Goal: Check status: Check status

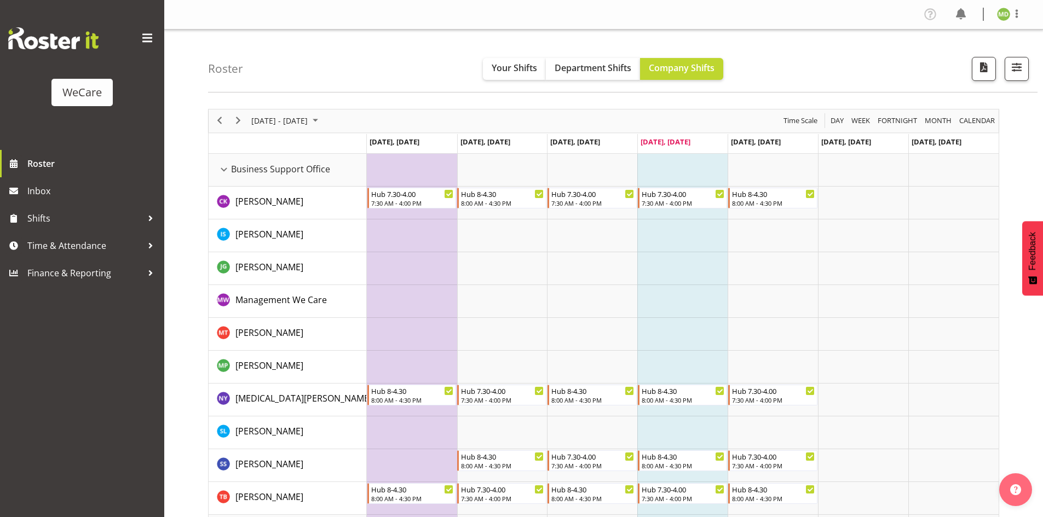
scroll to position [2688, 0]
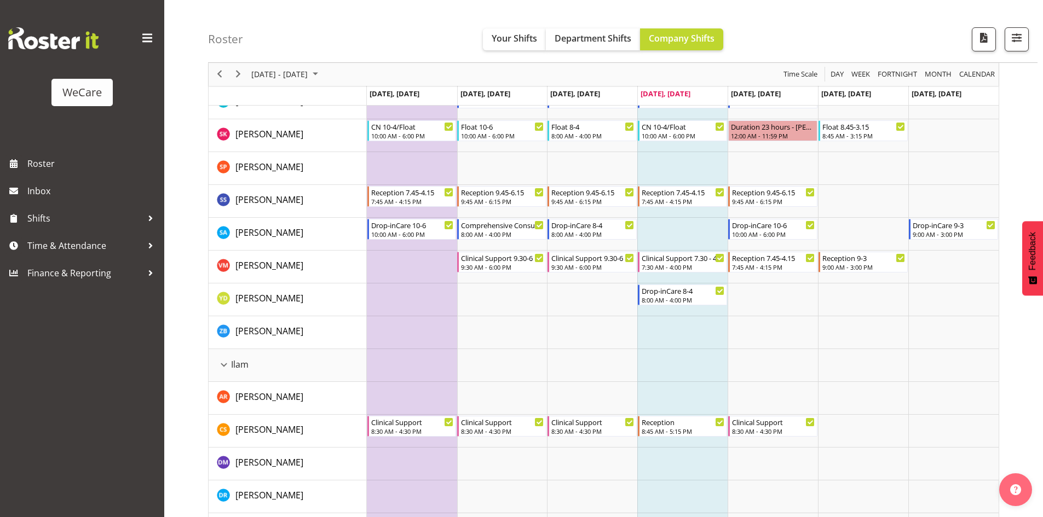
scroll to position [1150, 0]
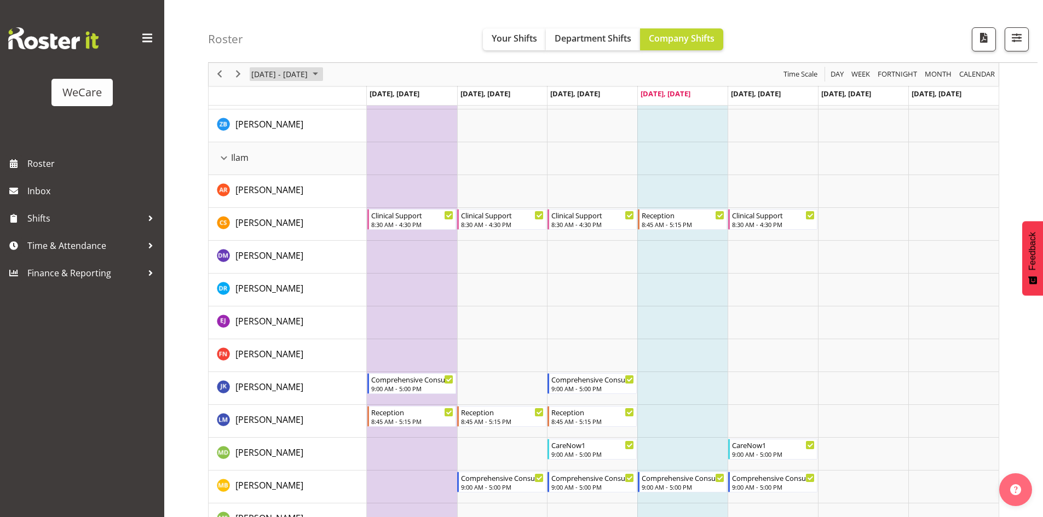
click at [282, 67] on div "[DATE] - [DATE]" at bounding box center [285, 74] width 77 height 23
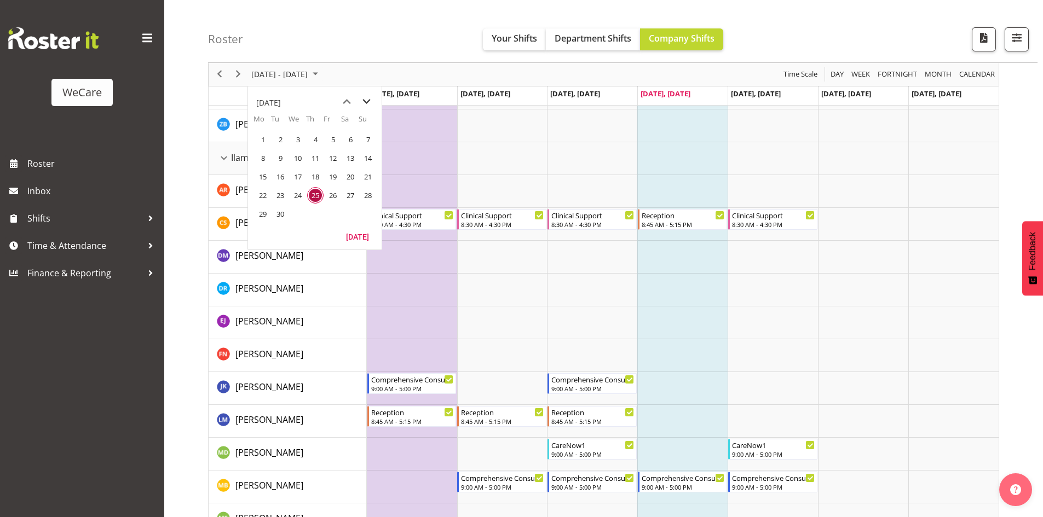
click at [364, 102] on span "next month" at bounding box center [366, 102] width 19 height 20
click at [273, 163] on td "4" at bounding box center [280, 158] width 18 height 19
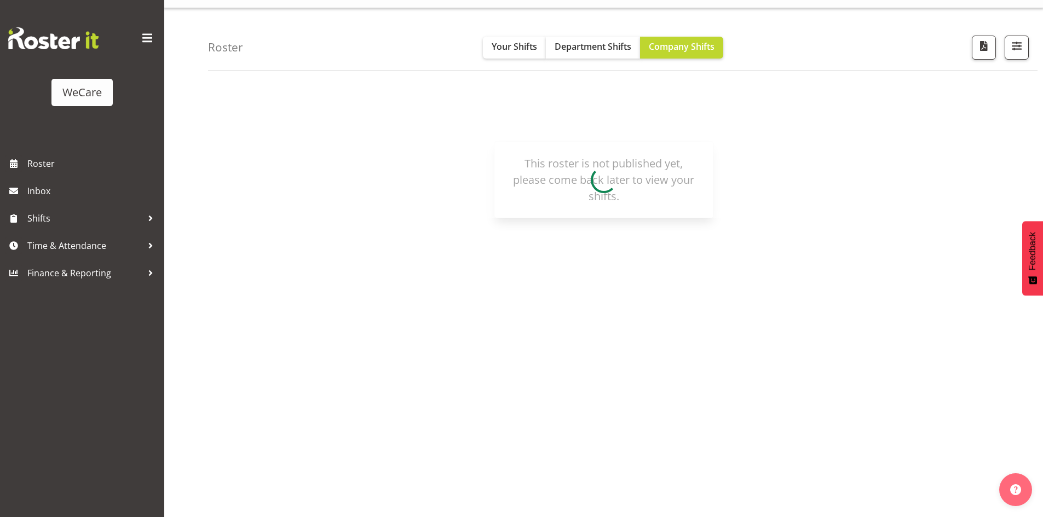
scroll to position [21, 0]
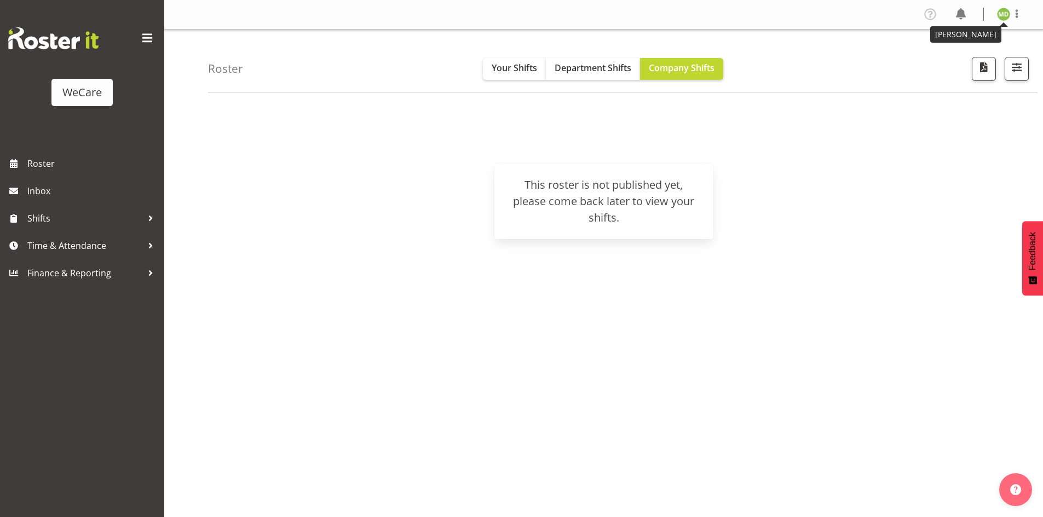
click at [1006, 10] on img at bounding box center [1003, 14] width 13 height 13
click at [989, 65] on link "Log Out" at bounding box center [970, 58] width 105 height 20
